Goal: Task Accomplishment & Management: Manage account settings

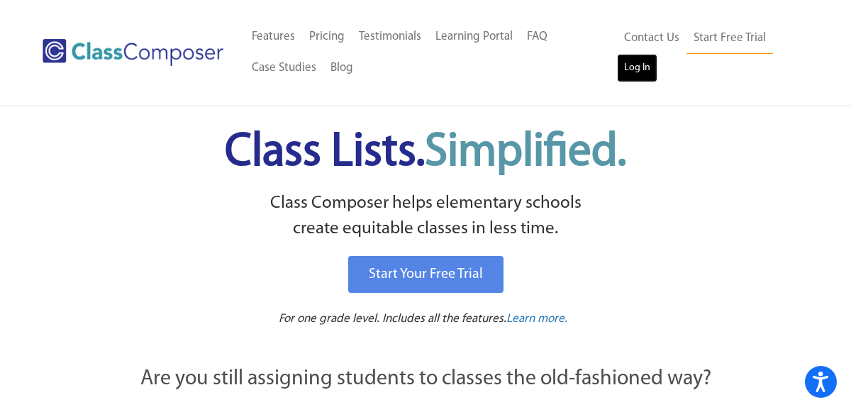
click at [640, 69] on link "Log In" at bounding box center [637, 68] width 40 height 28
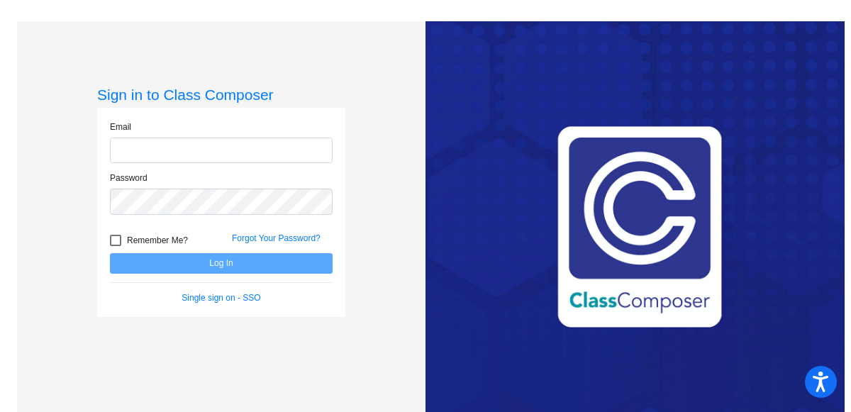
type input "[EMAIL_ADDRESS][DOMAIN_NAME]"
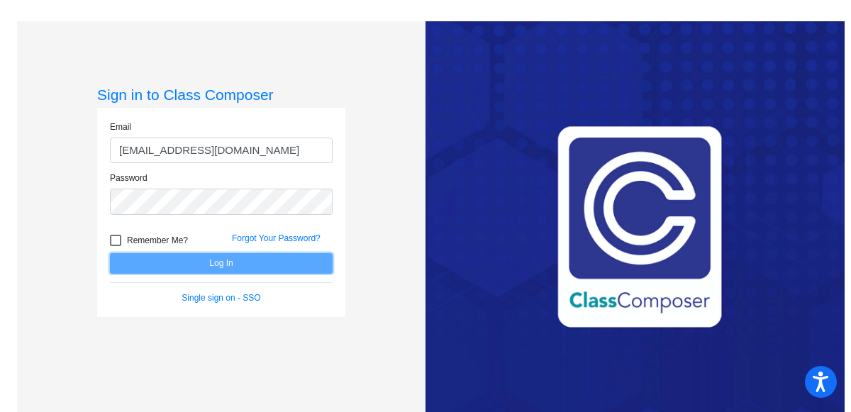
click at [169, 261] on button "Log In" at bounding box center [221, 263] width 223 height 21
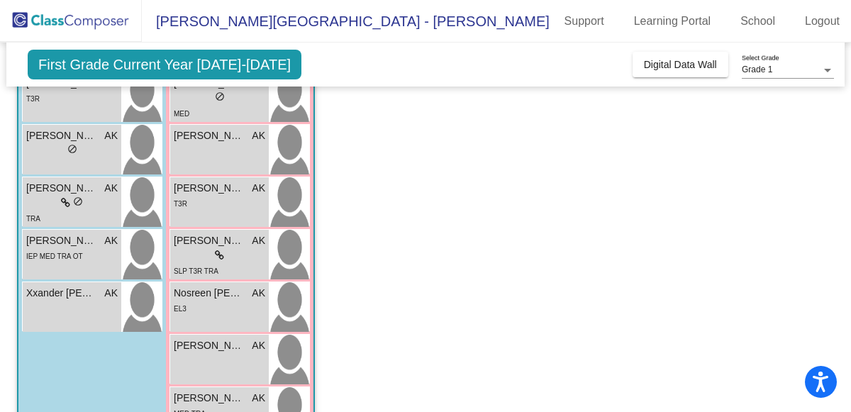
scroll to position [414, 0]
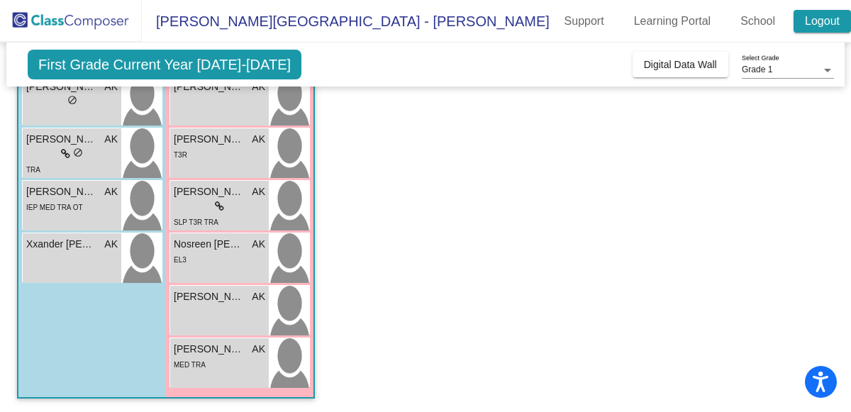
click at [820, 25] on link "Logout" at bounding box center [821, 21] width 57 height 23
